Goal: Use online tool/utility: Use online tool/utility

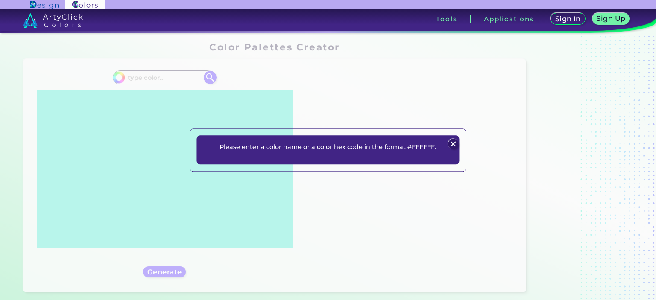
click at [453, 144] on img at bounding box center [453, 144] width 10 height 10
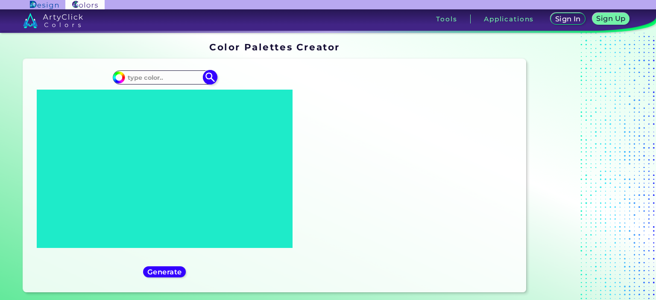
click at [142, 77] on input at bounding box center [164, 78] width 79 height 12
paste input "#D8EE73"
type input "#D8EE73"
type input "#d8ee73"
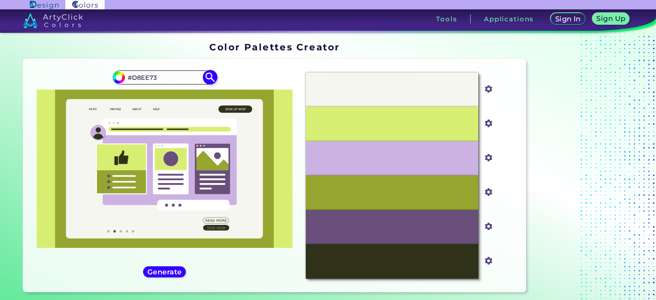
drag, startPoint x: 128, startPoint y: 74, endPoint x: 123, endPoint y: 74, distance: 5.1
click at [123, 74] on div "#d8ee73 #D8EE73" at bounding box center [164, 77] width 103 height 14
paste input "FBBF14"
type input "FBBF14"
type input "#000000"
